Goal: Find specific page/section: Find specific page/section

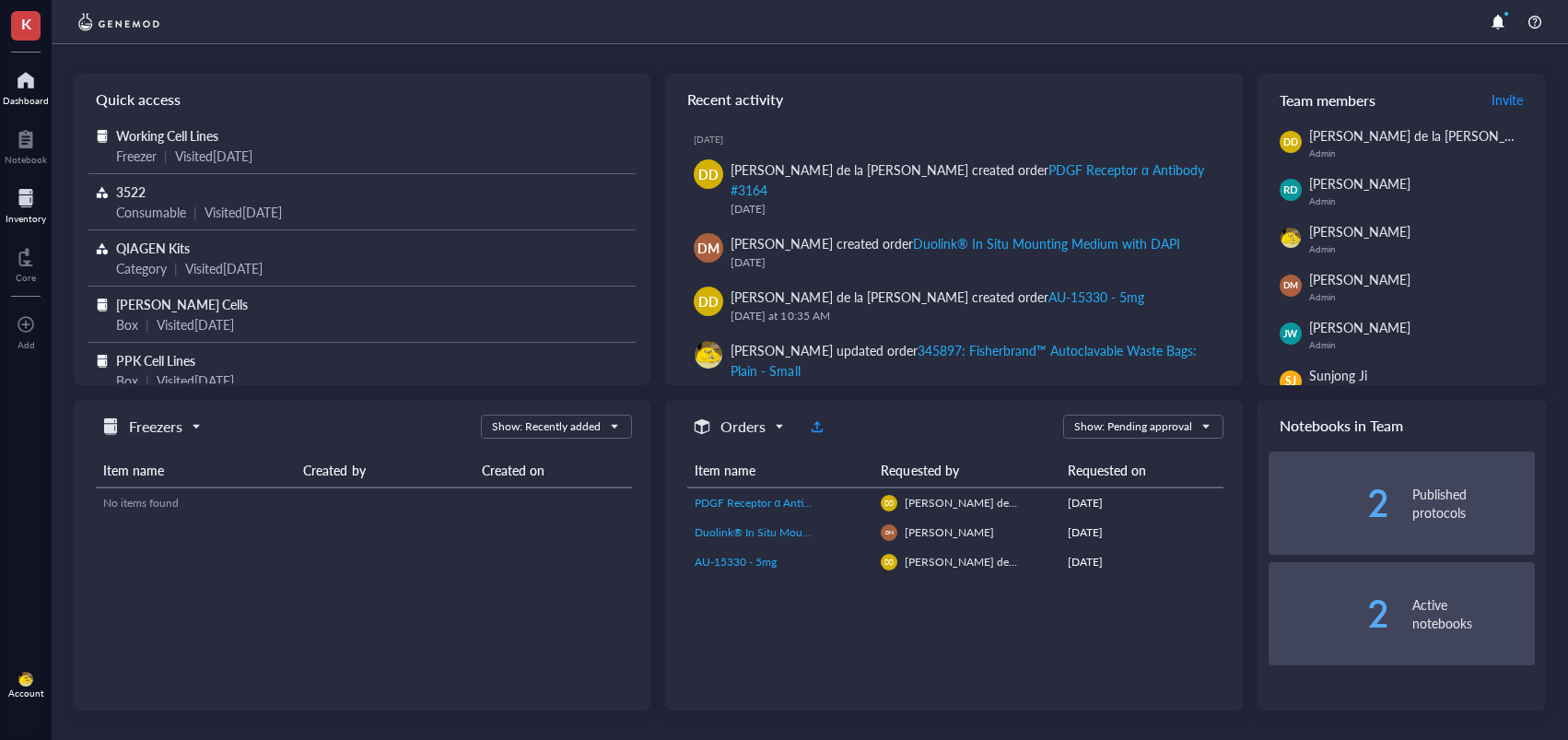
click at [36, 202] on div at bounding box center [26, 197] width 40 height 30
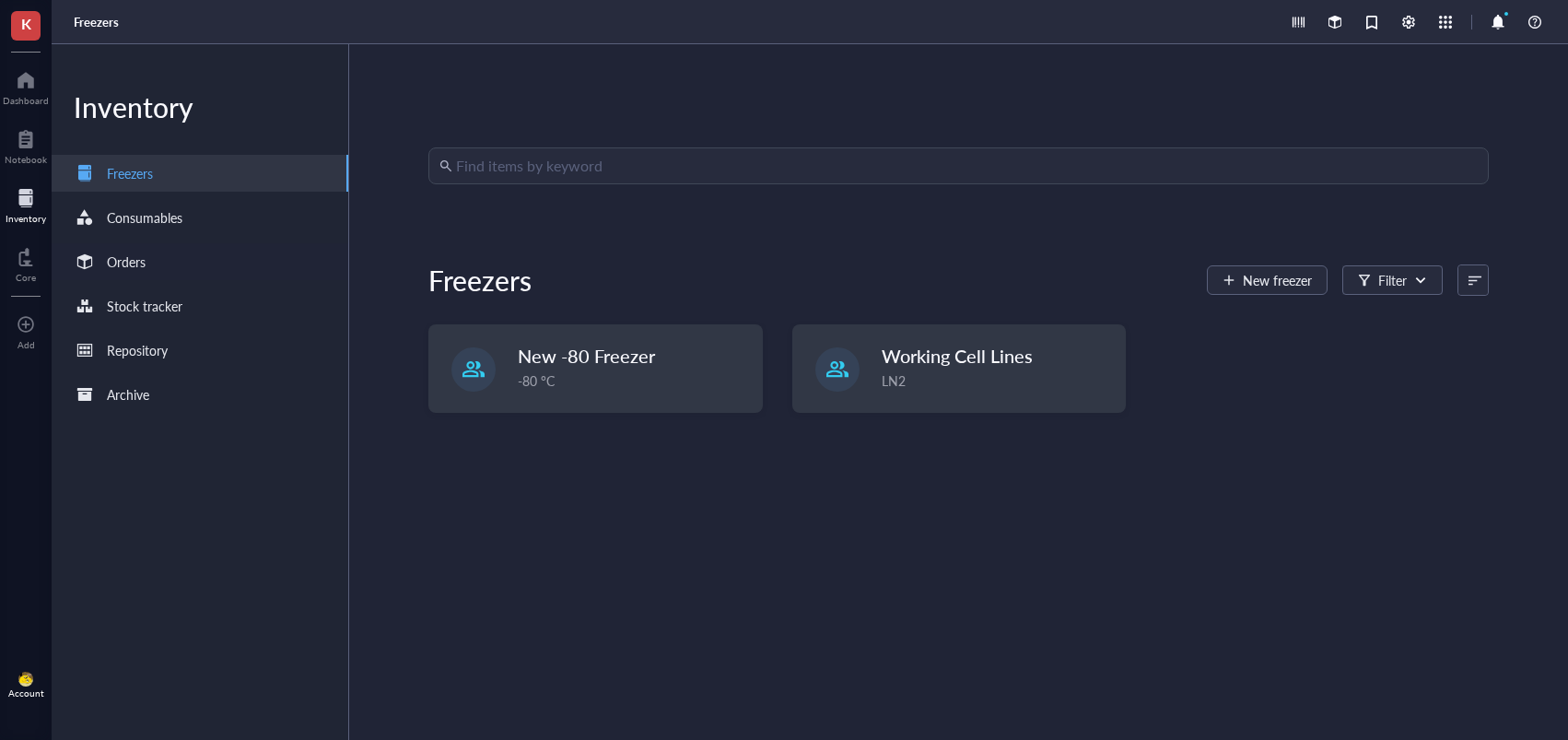
click at [181, 271] on div "Orders" at bounding box center [199, 261] width 297 height 37
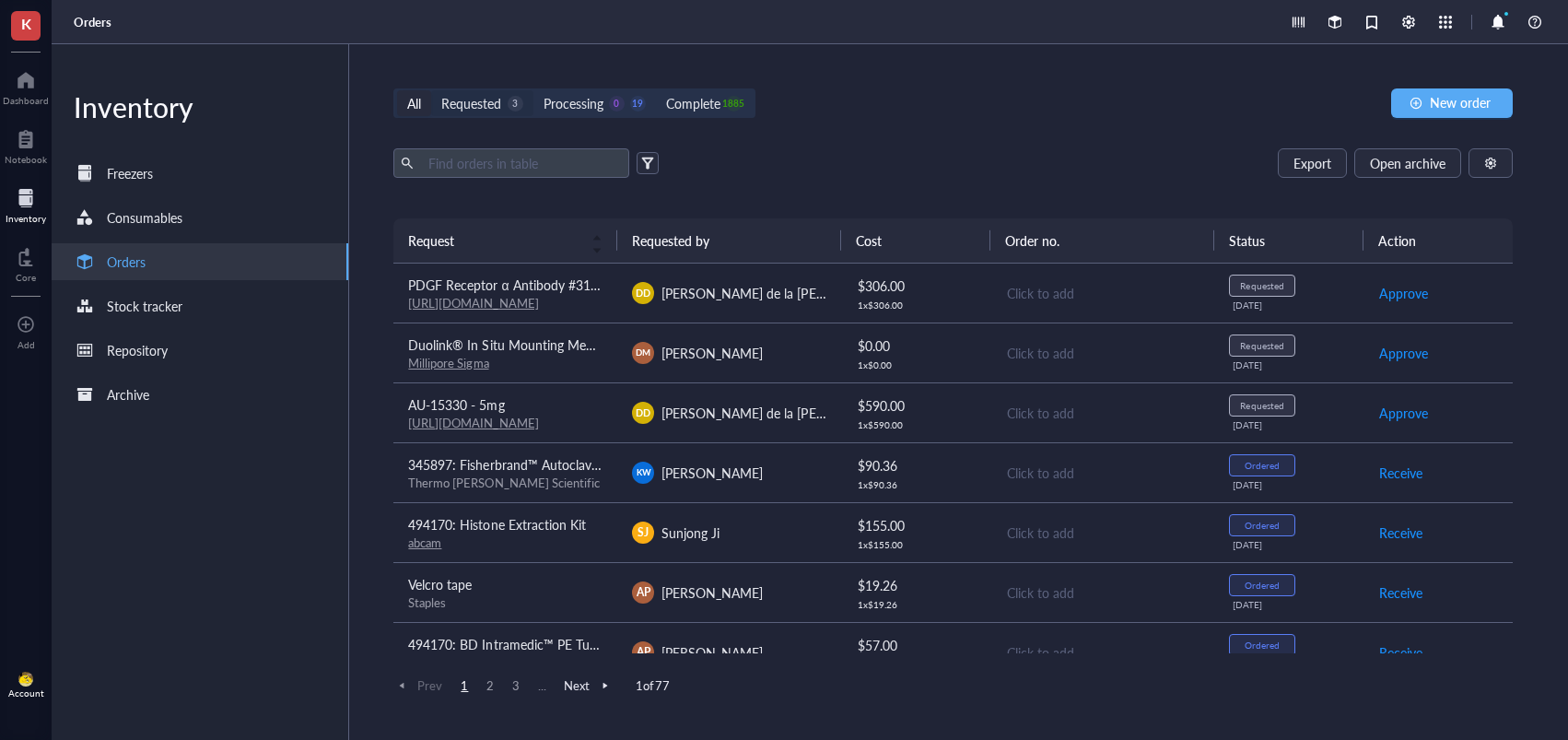
click at [517, 107] on div "3" at bounding box center [515, 103] width 15 height 15
click at [431, 91] on input "Requested 3" at bounding box center [431, 91] width 0 height 0
